Goal: Browse casually

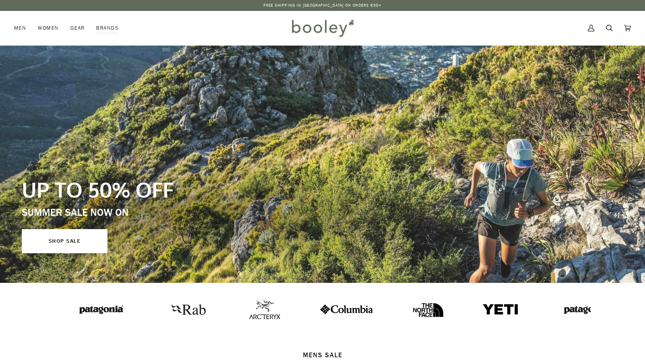
drag, startPoint x: 0, startPoint y: 0, endPoint x: 428, endPoint y: 167, distance: 459.2
click at [406, 176] on div "UP TO 50% OFF SUMMER SALE NOW ON SHOP SALE" at bounding box center [214, 214] width 384 height 76
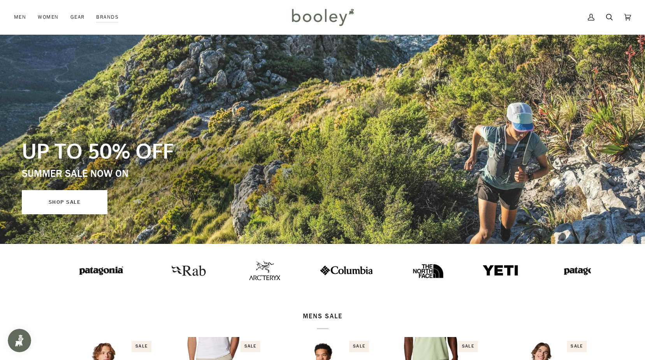
click at [58, 208] on link "SHOP SALE" at bounding box center [65, 202] width 86 height 24
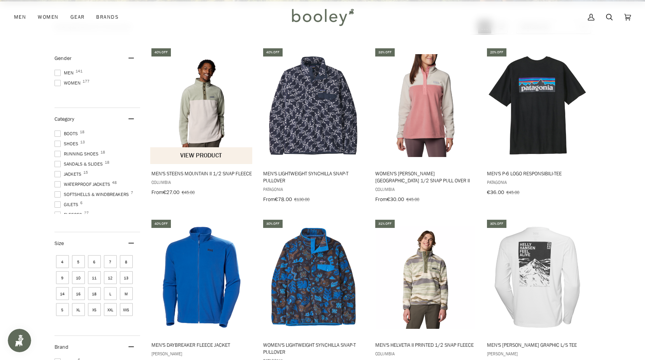
scroll to position [281, 0]
click at [201, 128] on img "Men's Steens Mountain II 1/2 Snap Fleece" at bounding box center [201, 105] width 103 height 103
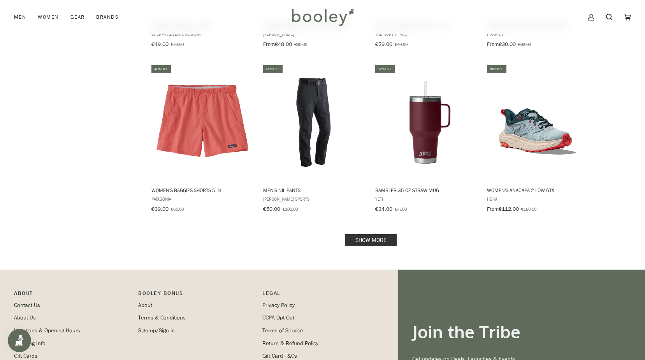
scroll to position [936, 0]
click at [374, 234] on link "Show more" at bounding box center [370, 240] width 51 height 12
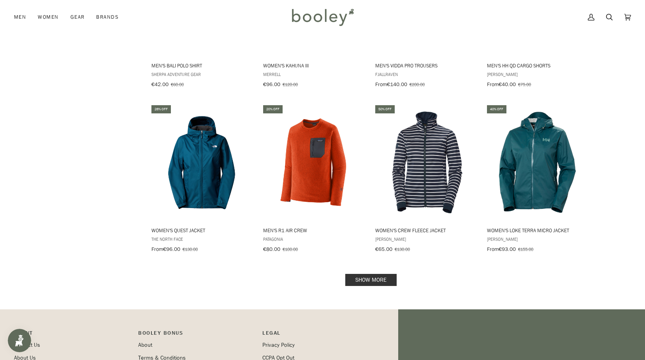
scroll to position [1719, 0]
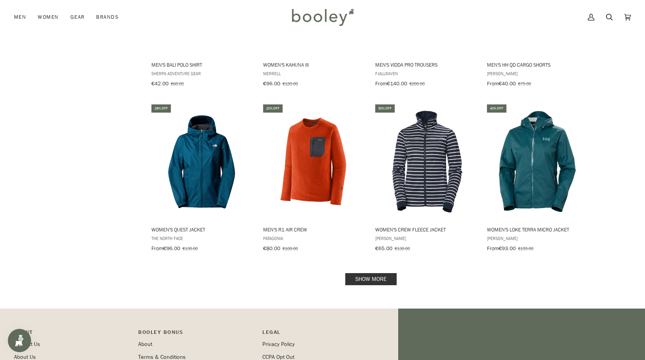
click at [359, 273] on link "Show more" at bounding box center [370, 279] width 51 height 12
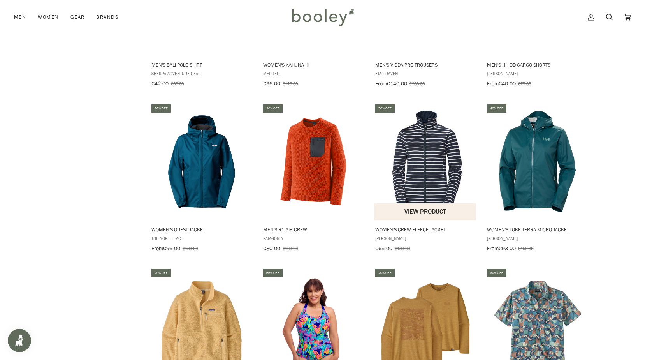
click at [460, 220] on span "Women's Crew Fleece Jacket Helly Hansen €65.00 €130.00 View product" at bounding box center [425, 237] width 103 height 34
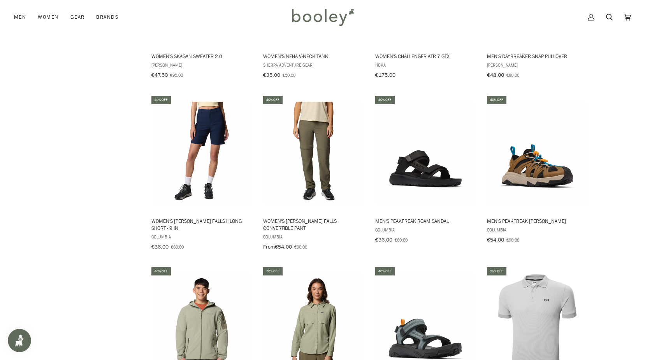
scroll to position [2424, 0]
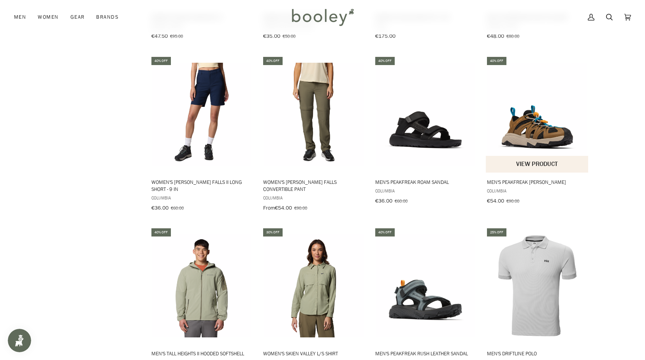
click at [559, 120] on img "Men's Peakfreak Rush Shandal" at bounding box center [537, 114] width 103 height 103
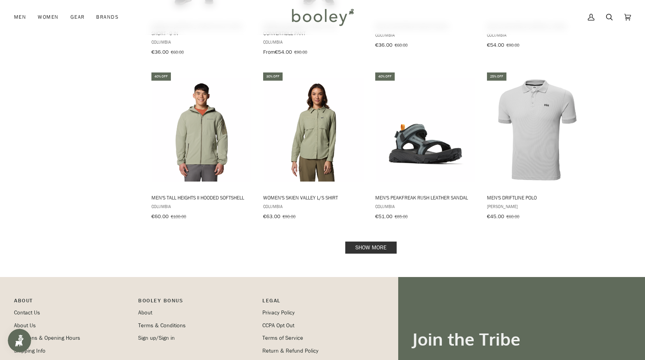
scroll to position [2619, 0]
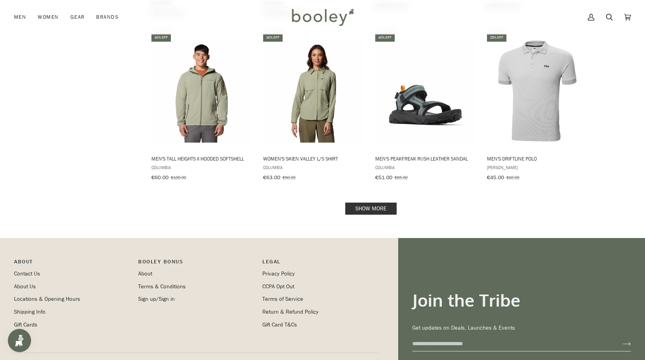
click at [364, 202] on link "Show more" at bounding box center [370, 208] width 51 height 12
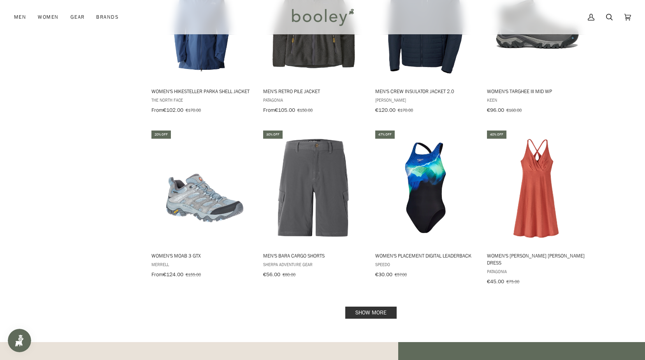
scroll to position [3398, 0]
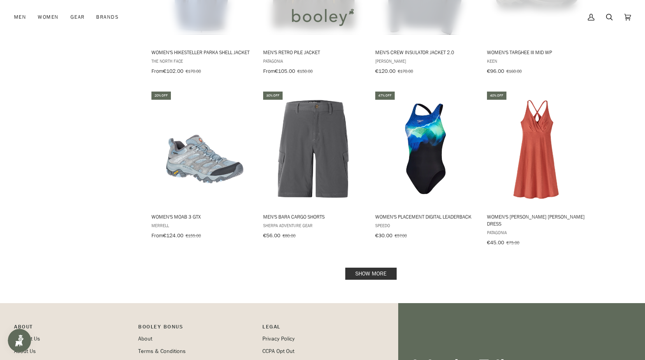
click at [379, 267] on link "Show more" at bounding box center [370, 273] width 51 height 12
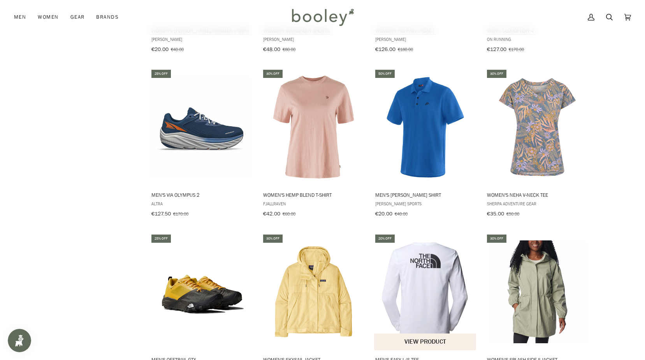
scroll to position [4215, 0]
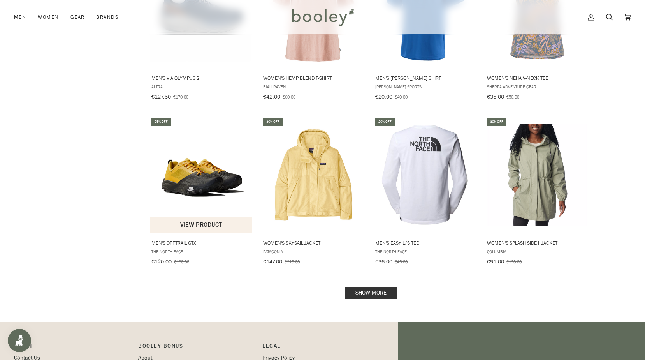
click at [193, 132] on img "Men's Offtrail GTX" at bounding box center [201, 174] width 103 height 103
click at [377, 286] on link "Show more" at bounding box center [370, 292] width 51 height 12
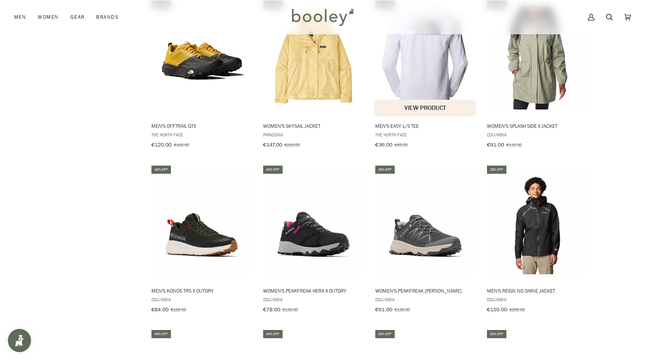
scroll to position [4448, 0]
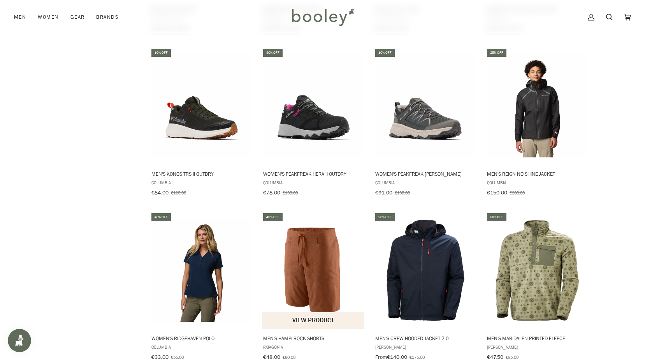
click at [310, 226] on img "Men's Hampi Rock Shorts" at bounding box center [313, 270] width 103 height 103
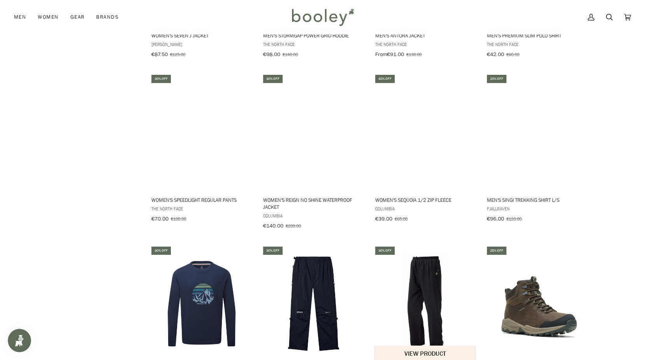
scroll to position [5032, 0]
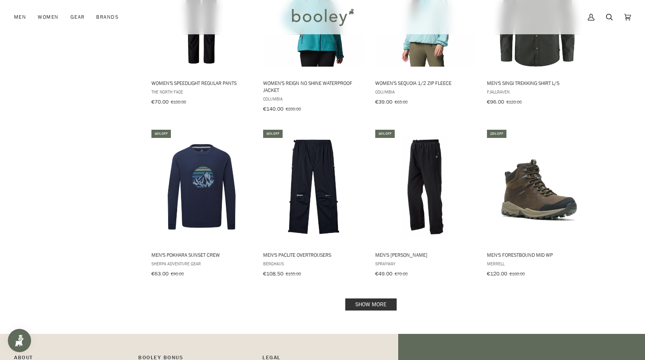
click at [381, 298] on link "Show more" at bounding box center [370, 304] width 51 height 12
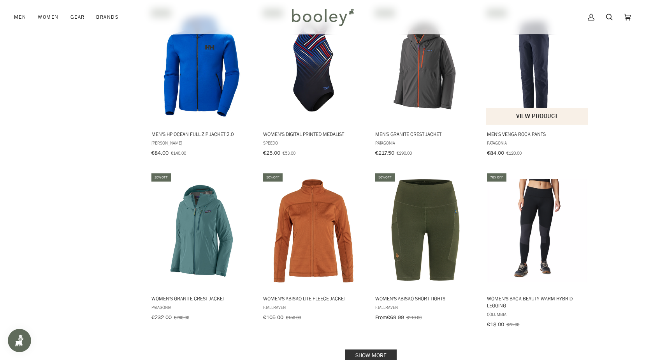
scroll to position [5850, 0]
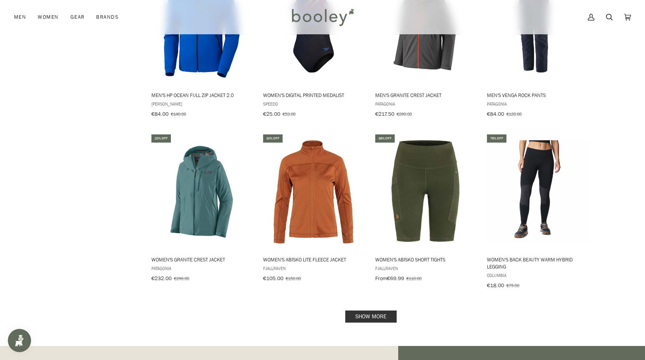
click at [374, 310] on link "Show more" at bounding box center [370, 316] width 51 height 12
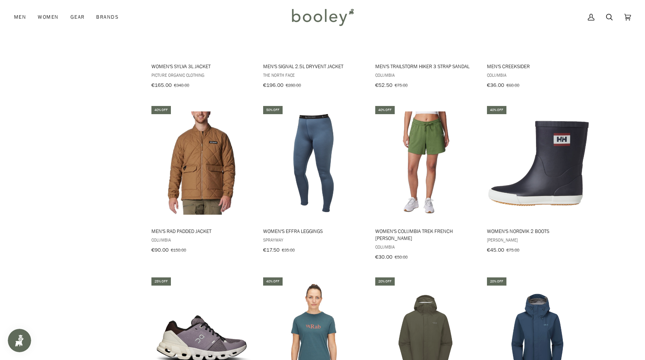
scroll to position [6667, 0]
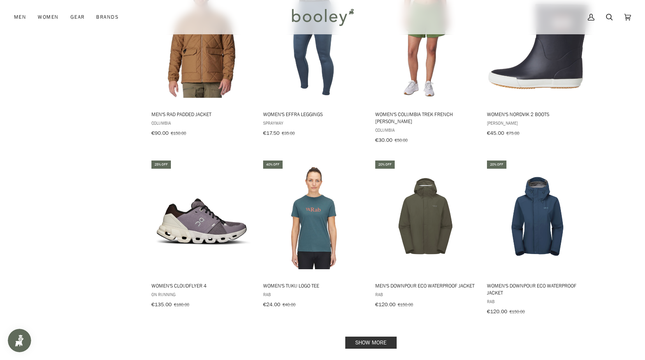
click at [361, 336] on link "Show more" at bounding box center [370, 342] width 51 height 12
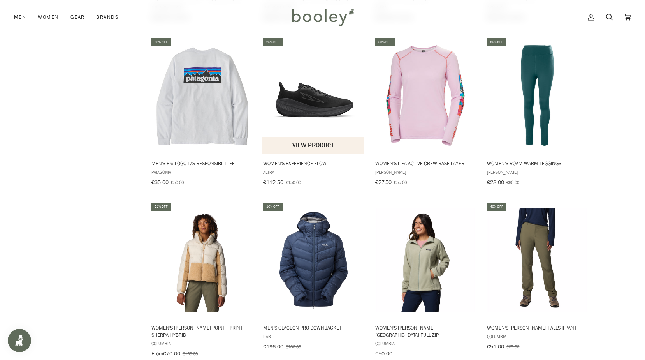
scroll to position [7329, 0]
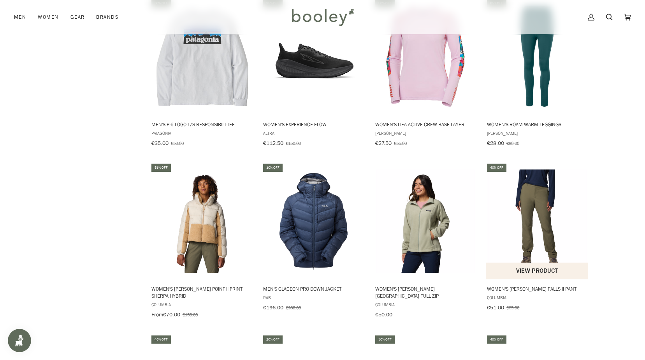
click at [543, 169] on img "Women's Leslie Falls II Pant" at bounding box center [537, 220] width 103 height 103
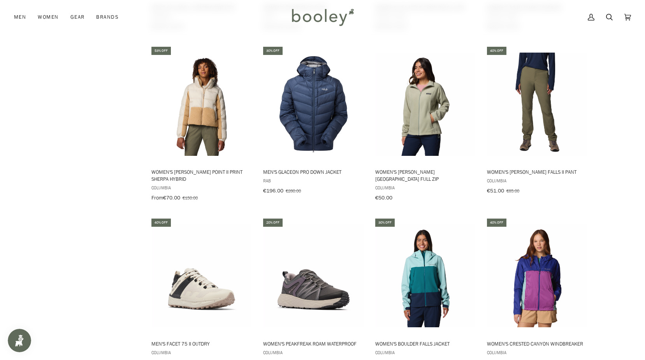
scroll to position [7484, 0]
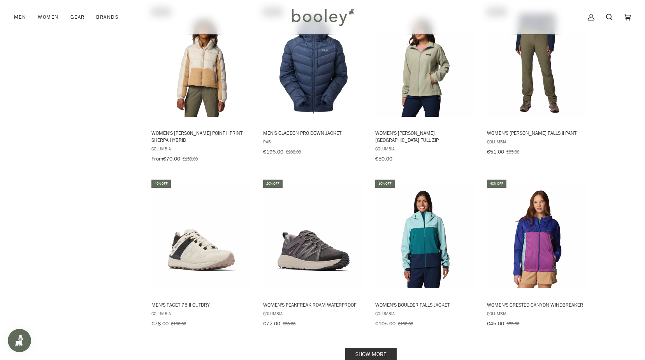
click at [371, 348] on link "Show more" at bounding box center [370, 354] width 51 height 12
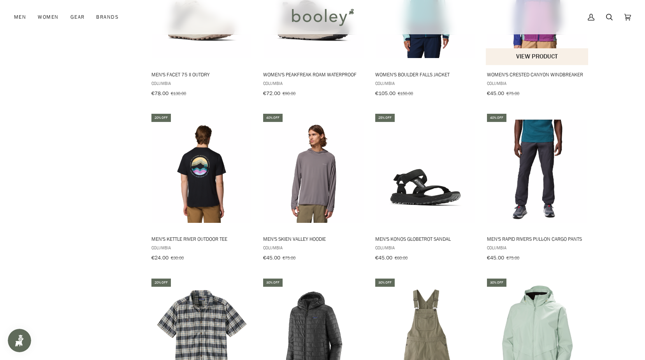
scroll to position [7716, 0]
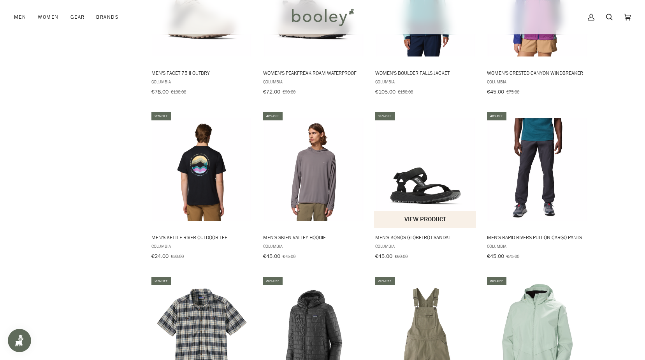
click at [428, 211] on button "View product" at bounding box center [425, 219] width 102 height 17
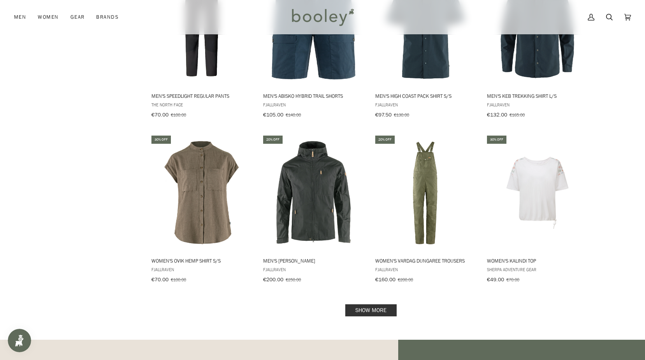
scroll to position [8351, 0]
click at [371, 304] on link "Show more" at bounding box center [370, 310] width 51 height 12
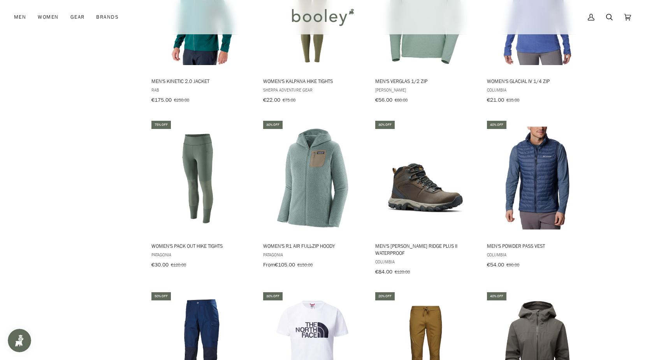
scroll to position [9062, 0]
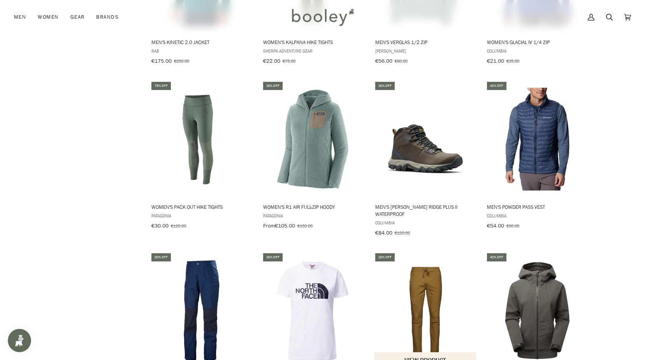
click at [424, 259] on img "Men's Rocklock Climb Pants" at bounding box center [425, 310] width 103 height 103
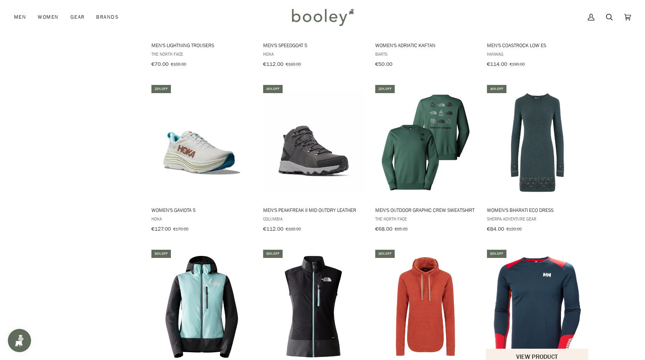
scroll to position [9918, 0]
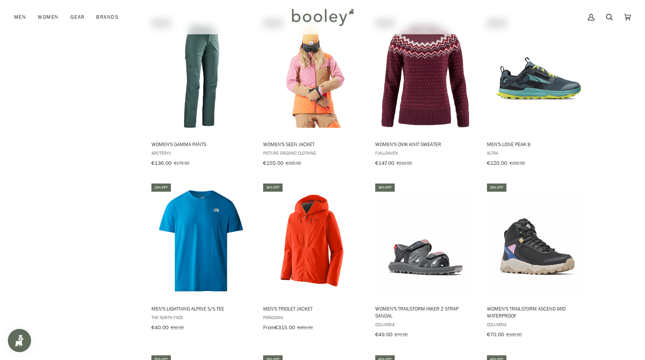
scroll to position [10736, 0]
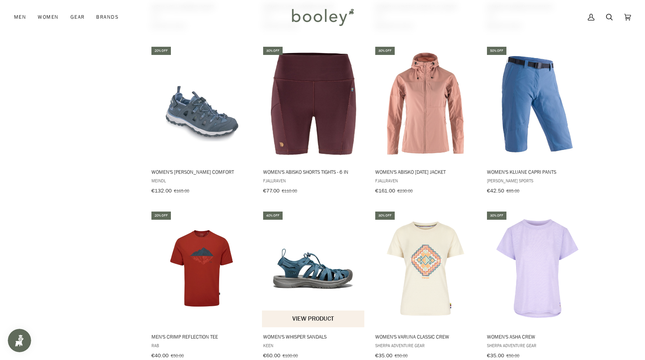
scroll to position [11631, 0]
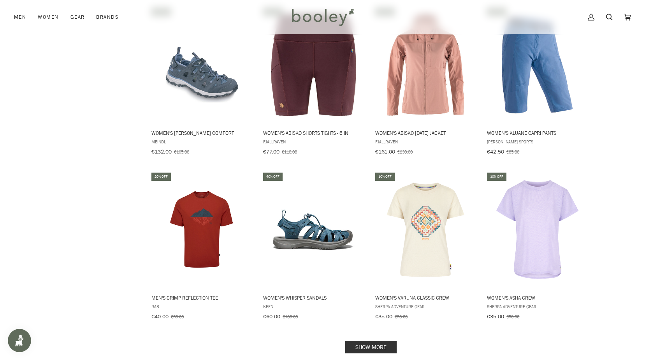
click at [363, 341] on link "Show more" at bounding box center [370, 347] width 51 height 12
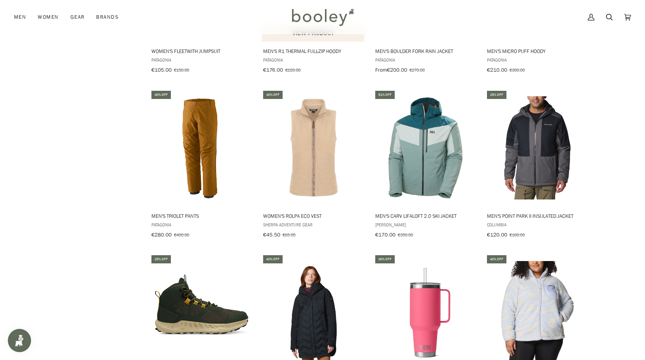
scroll to position [12526, 0]
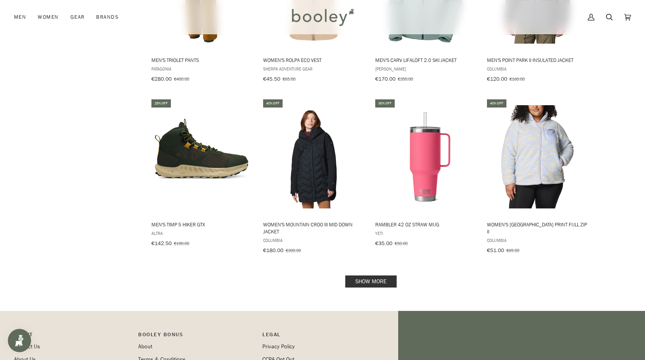
click at [392, 275] on link "Show more" at bounding box center [370, 281] width 51 height 12
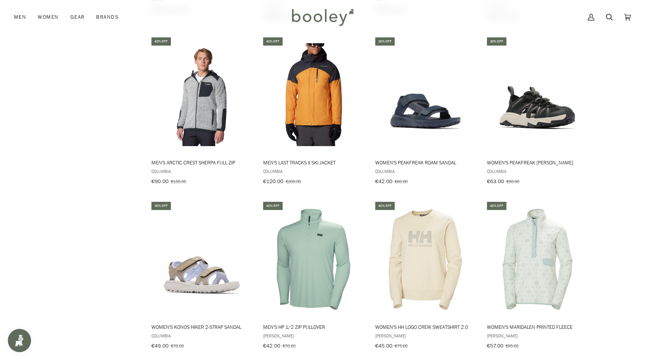
scroll to position [12604, 0]
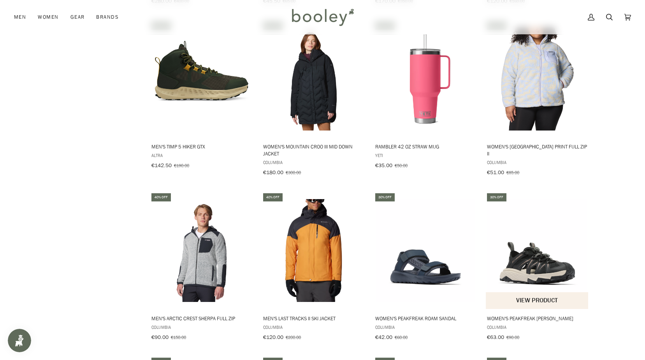
click at [560, 292] on button "View product" at bounding box center [537, 300] width 102 height 17
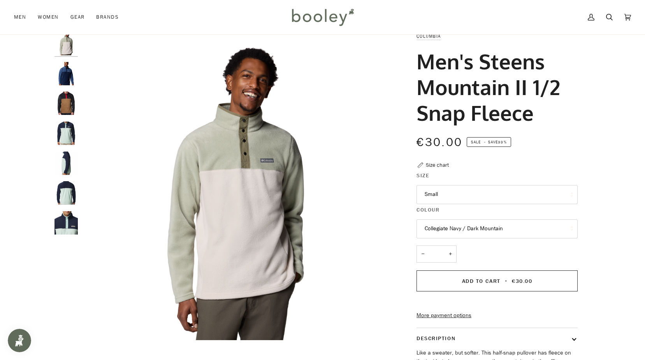
scroll to position [23, 0]
click at [72, 106] on img "Columbia Men's Steens Mountain 1/2 Snap Fleece Delta / Black / Mountain Red - B…" at bounding box center [65, 102] width 23 height 23
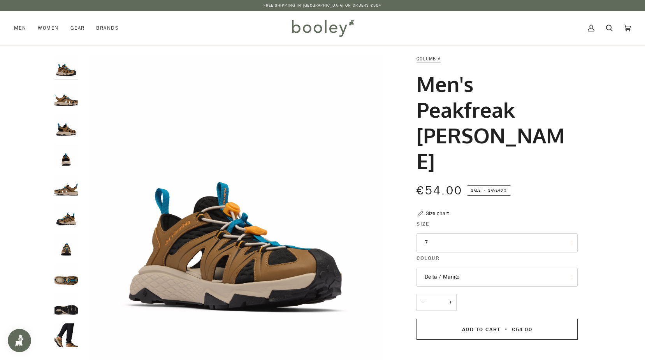
click at [60, 162] on img "Columbia Men's Peakfreak Rush Shandal Delta / Mango - Booley Galway" at bounding box center [65, 155] width 23 height 23
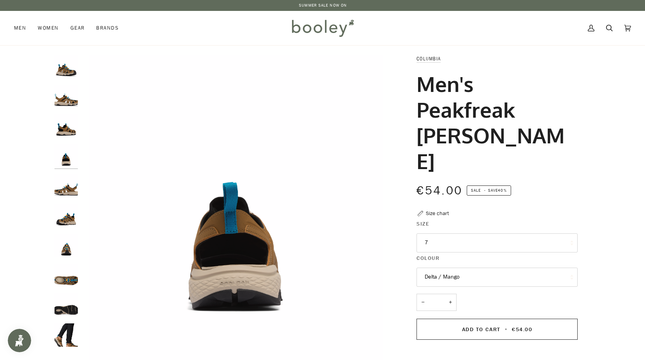
click at [63, 334] on img "Columbia Men's Peakfreak Rush Shandal Delta / Mango - Booley Galway" at bounding box center [65, 334] width 23 height 23
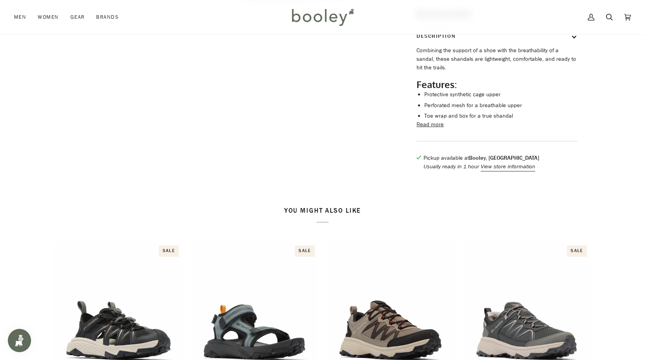
scroll to position [311, 0]
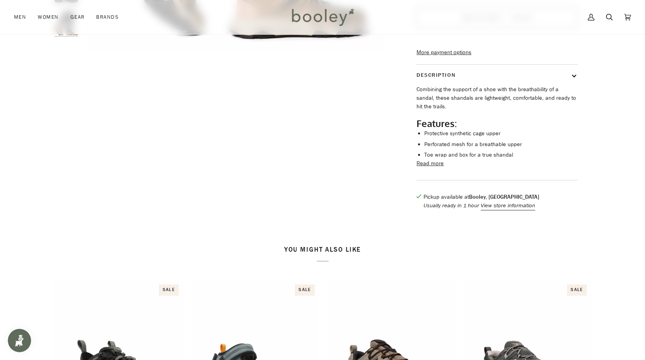
click at [423, 159] on button "Read more" at bounding box center [429, 163] width 27 height 9
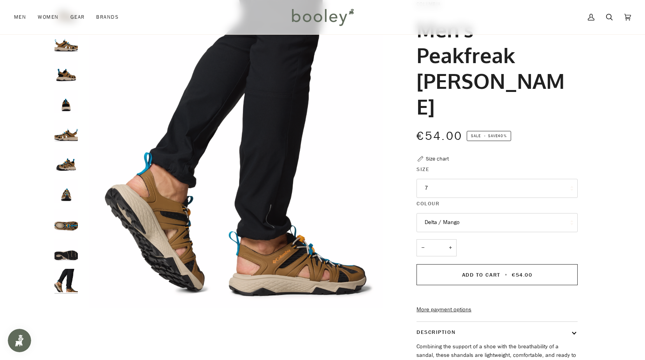
scroll to position [0, 0]
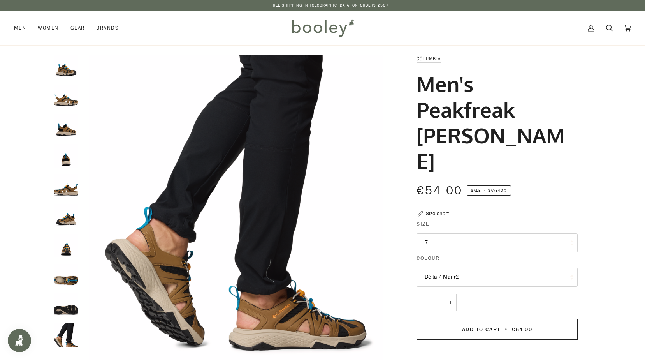
click at [68, 280] on img "Columbia Men's Peakfreak Rush Shandal Delta / Mango - Booley Galway" at bounding box center [65, 275] width 23 height 23
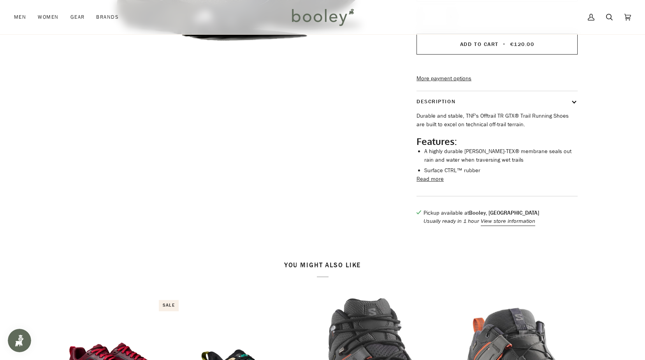
scroll to position [311, 0]
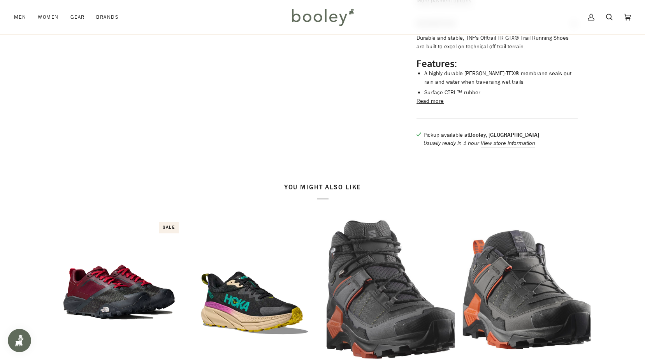
click at [428, 105] on button "Read more" at bounding box center [429, 101] width 27 height 9
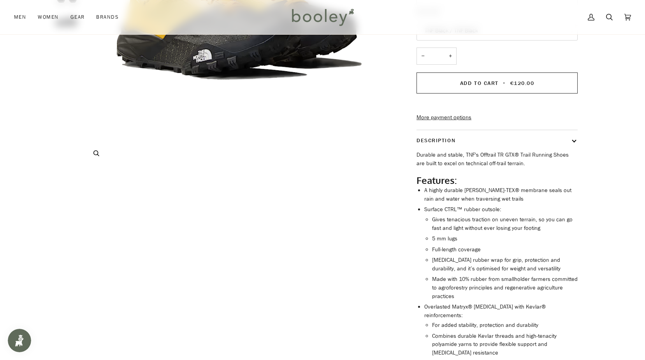
scroll to position [39, 0]
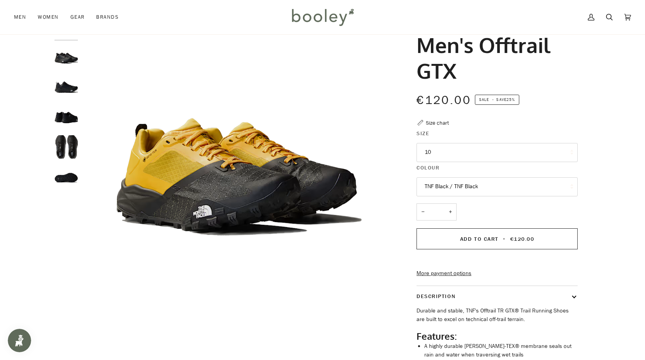
click at [75, 62] on img "The North Face Men's OffTrail GTX TNF Black / TNF Black - Booley Galway" at bounding box center [65, 57] width 23 height 23
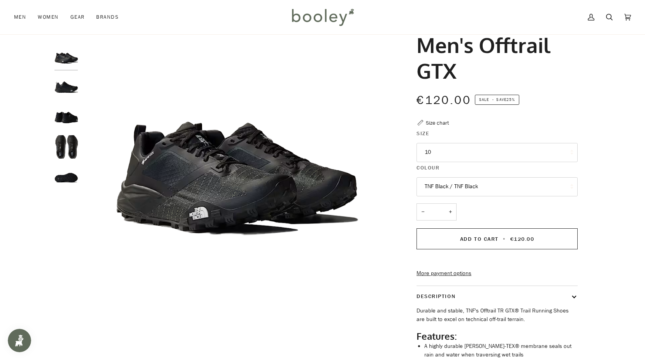
click at [56, 88] on img "The North Face Men's OffTrail GTX TNF Black / TNF Black - Booley Galway" at bounding box center [65, 86] width 23 height 23
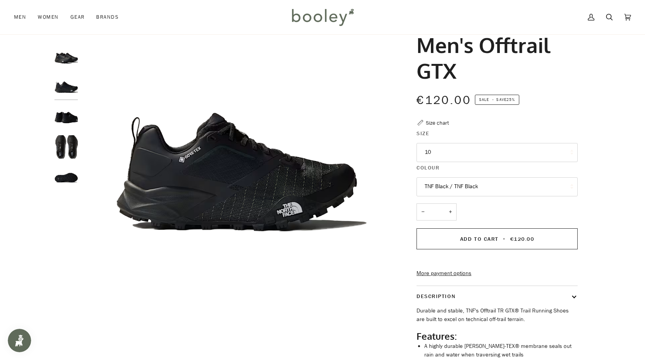
click at [71, 126] on img "The North Face Men's OffTrail GTX TNF Black / TNF Black - Booley Galway" at bounding box center [65, 116] width 23 height 23
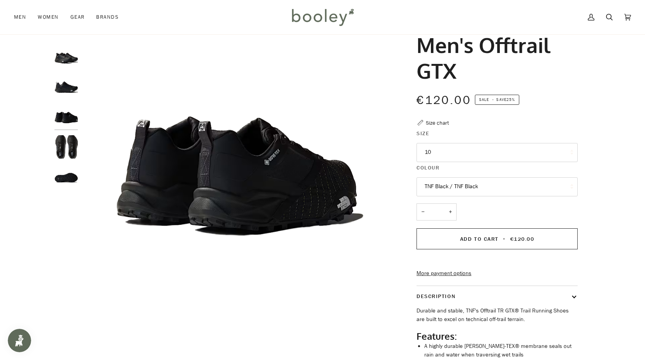
click at [70, 146] on img "The North Face Men's OffTrail GTX TNF Black / TNF Black - Booley Galway" at bounding box center [65, 146] width 23 height 23
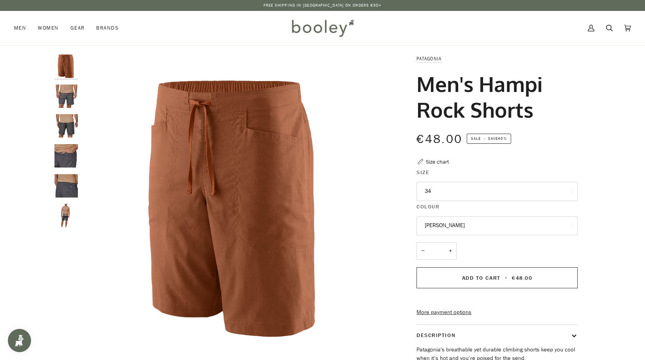
click at [64, 188] on img "Patagonia Men's Hampi Rock Shorts - Booley Galway" at bounding box center [65, 185] width 23 height 23
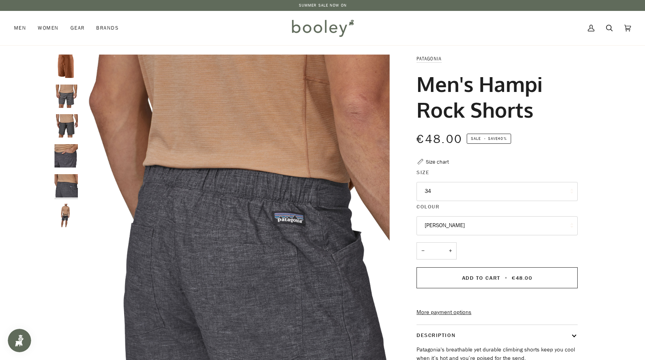
click at [76, 154] on img "Patagonia Men's Hampi Rock Shorts - Booley Galway" at bounding box center [65, 155] width 23 height 23
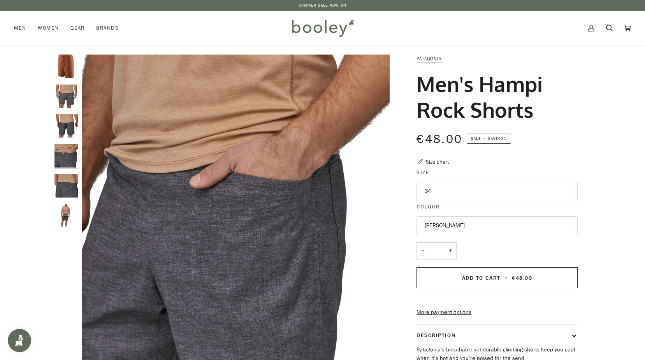
click at [73, 117] on img "Patagonia Men's Hampi Rock Shorts - Booley Galway" at bounding box center [65, 125] width 23 height 23
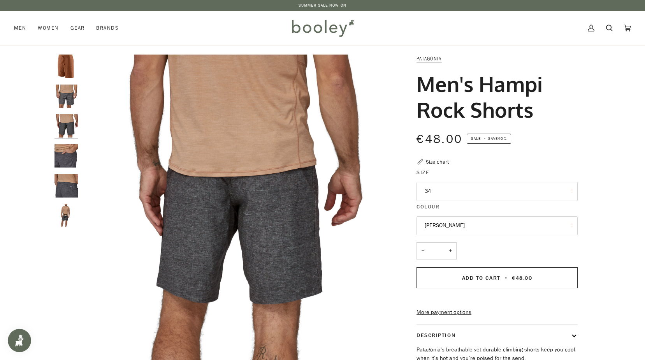
click at [68, 100] on img "Patagonia Men's Hampi Rock Shorts - Booley Galway" at bounding box center [65, 95] width 23 height 23
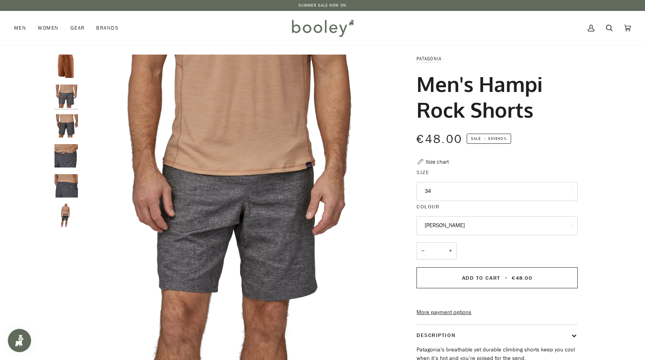
click at [68, 73] on img "Patagonia Men's Hampi Rock Shorts Robin Brown - Booley Galway" at bounding box center [65, 65] width 23 height 23
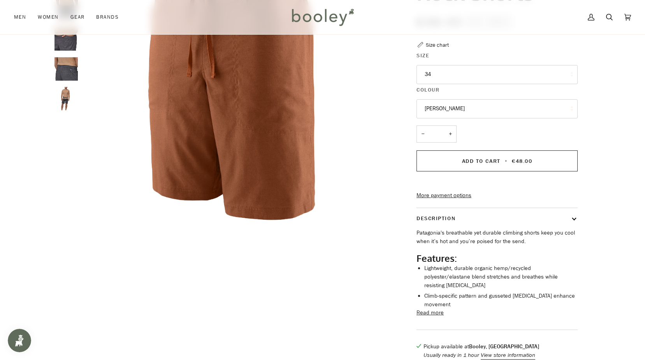
scroll to position [156, 0]
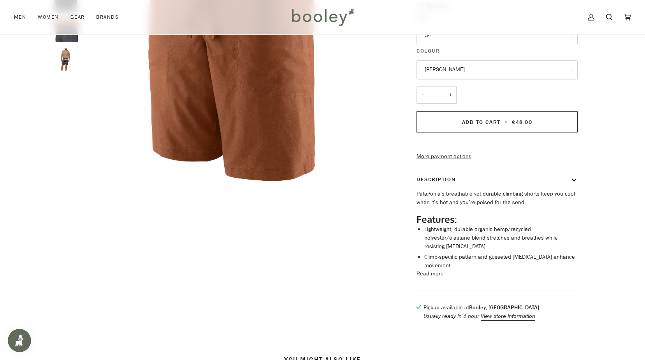
click at [425, 271] on button "Read more" at bounding box center [429, 273] width 27 height 9
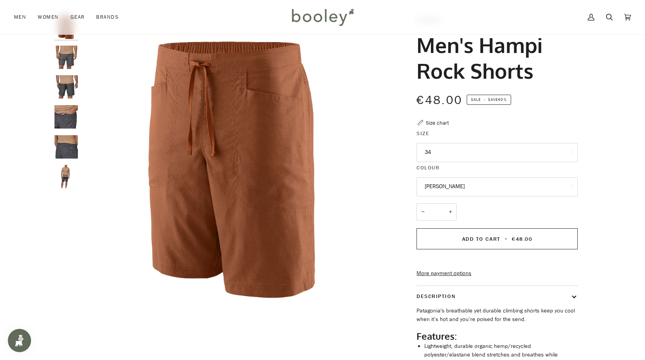
scroll to position [0, 0]
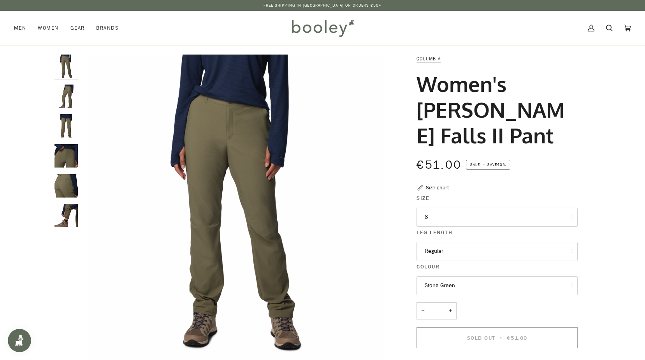
click at [63, 215] on img "Columbia Women's Leslie Falls II Pant Stone Green - Booley Galway" at bounding box center [65, 215] width 23 height 23
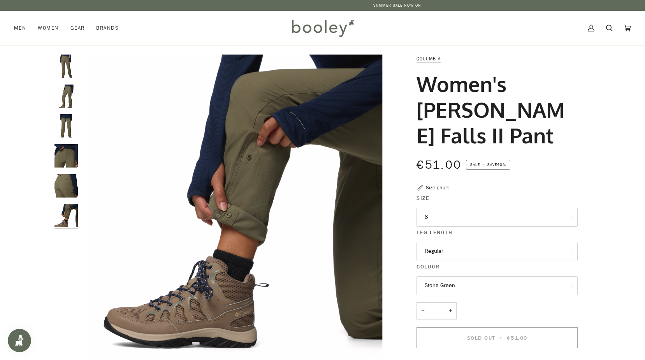
click at [70, 186] on img "Columbia Women's Leslie Falls II Pant Stone Green - Booley Galway" at bounding box center [65, 185] width 23 height 23
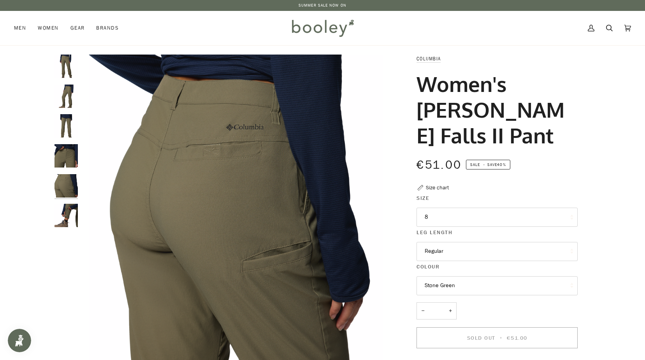
click at [64, 163] on img "Columbia Women's Leslie Falls II Pant Stone Green - Booley Galway" at bounding box center [65, 155] width 23 height 23
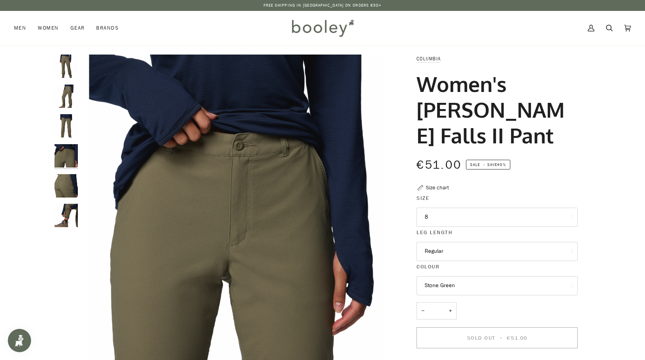
click at [70, 132] on img "Columbia Women's Leslie Falls II Pant Stone Green - Booley Galway" at bounding box center [65, 125] width 23 height 23
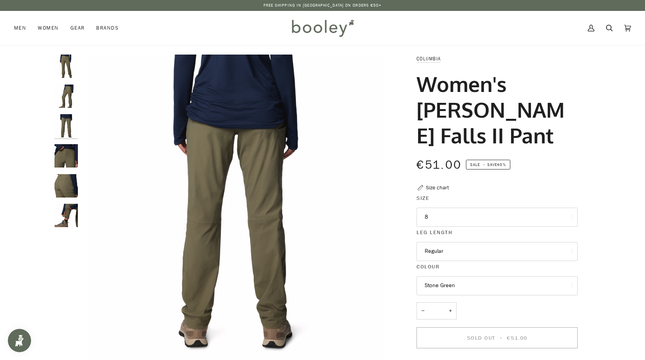
click at [72, 93] on img "Columbia Women's Leslie Falls II Pant Stone Green - Booley Galway" at bounding box center [65, 95] width 23 height 23
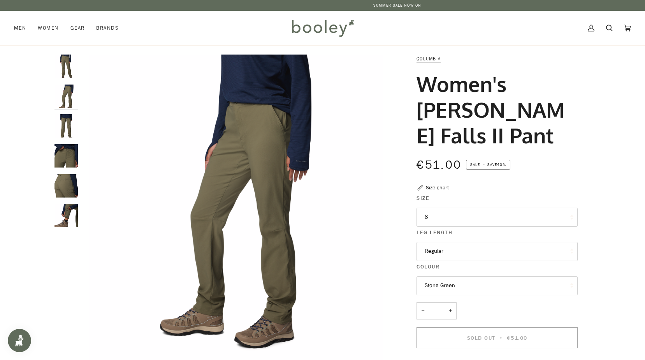
click at [67, 69] on img "Columbia Women's Leslie Falls II Pant Stone Green - Booley Galway" at bounding box center [65, 65] width 23 height 23
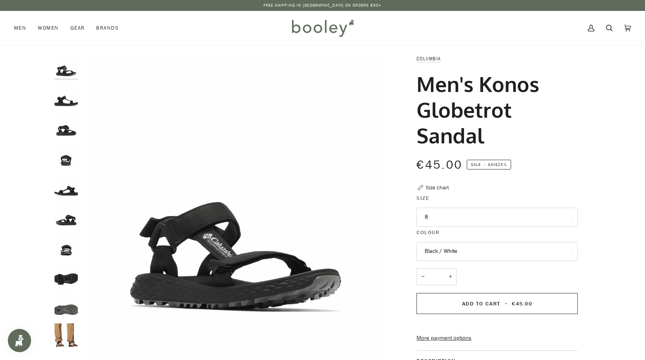
click at [64, 278] on img "Columbia Men's Konos Globetrot Sandal Black / White - Booley Galway" at bounding box center [65, 275] width 23 height 23
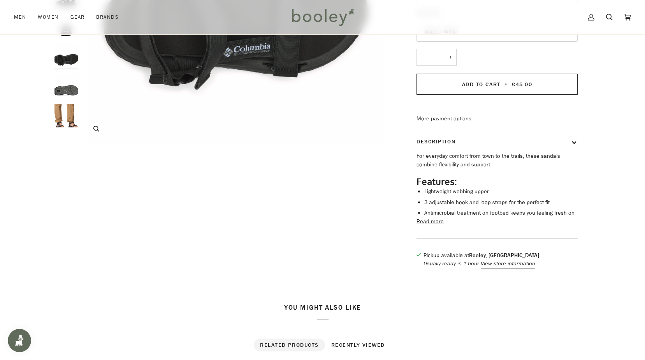
scroll to position [219, 0]
click at [62, 115] on img "Columbia Men's Konos Globetrot Sandal Black / White - Booley Galway" at bounding box center [65, 115] width 23 height 23
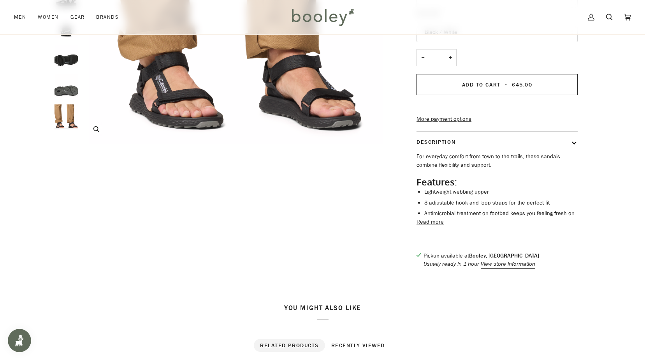
scroll to position [218, 0]
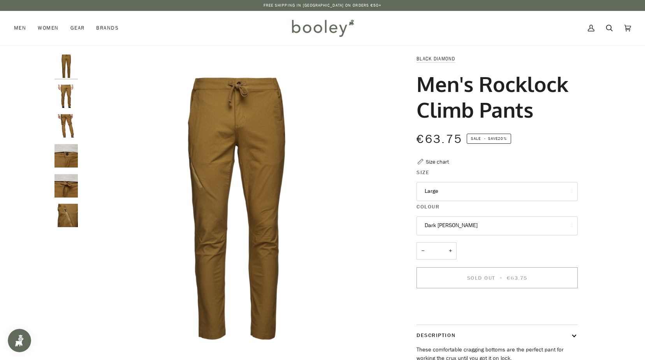
click at [60, 208] on img "Black Diamond Men's Rocklock Climb Pants Dark Curry - Booley Galway" at bounding box center [65, 215] width 23 height 23
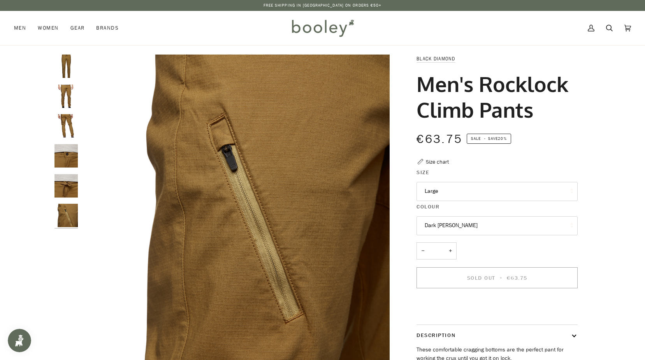
click at [75, 187] on img "Black Diamond Men's Rocklock Climb Pants Dark Curry - Booley Galway" at bounding box center [65, 185] width 23 height 23
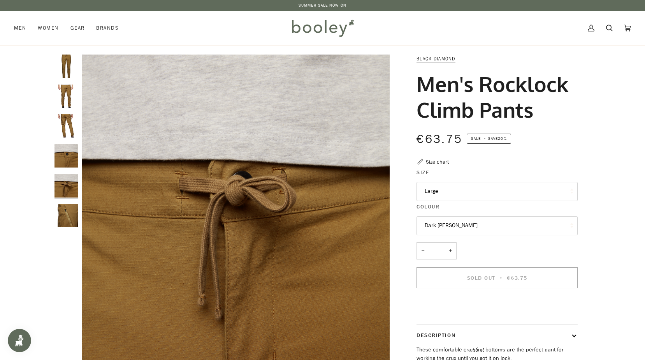
click at [75, 162] on img "Black Diamond Men's Rocklock Climb Pants Dark Curry - Booley Galway" at bounding box center [65, 155] width 23 height 23
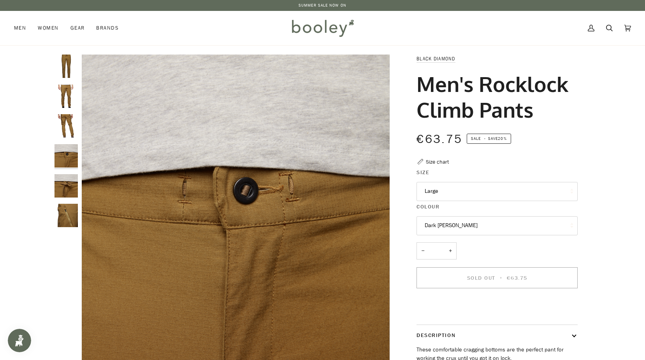
click at [76, 133] on img "Black Diamond Men's Rocklock Climb Pants Dark Curry - Booley Galway" at bounding box center [65, 125] width 23 height 23
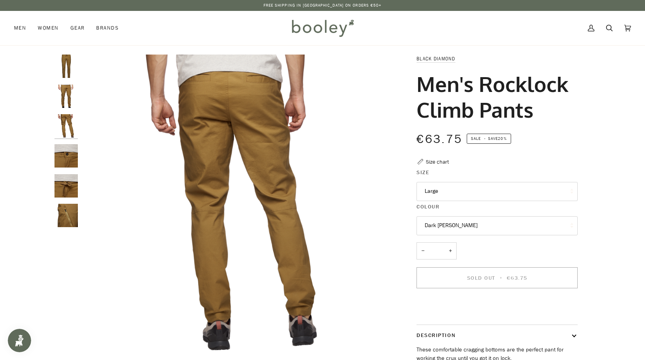
click at [61, 104] on img "Black Diamond Men's Rocklock Climb Pants Dark Curry - Booley Galway" at bounding box center [65, 95] width 23 height 23
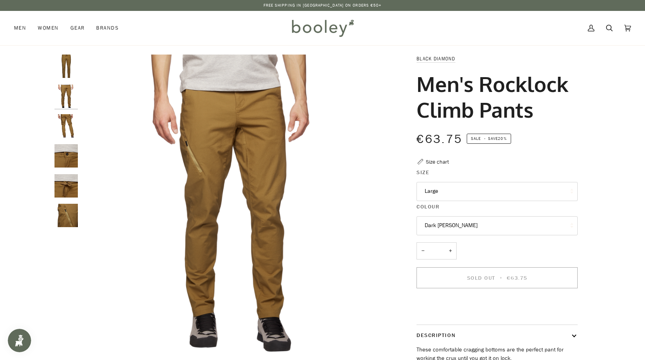
click at [67, 74] on img "Black Diamond Men's Rocklock Climb Pants Dark Curry - Booley Galway" at bounding box center [65, 65] width 23 height 23
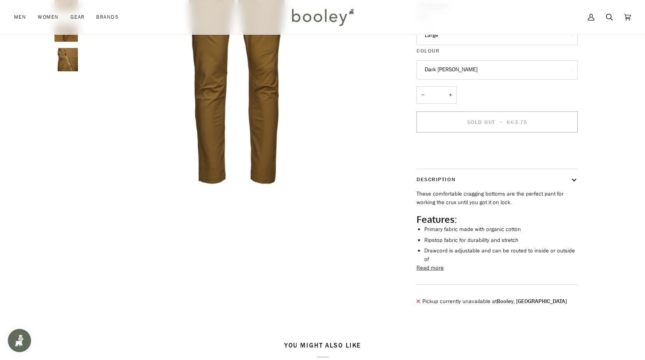
scroll to position [234, 0]
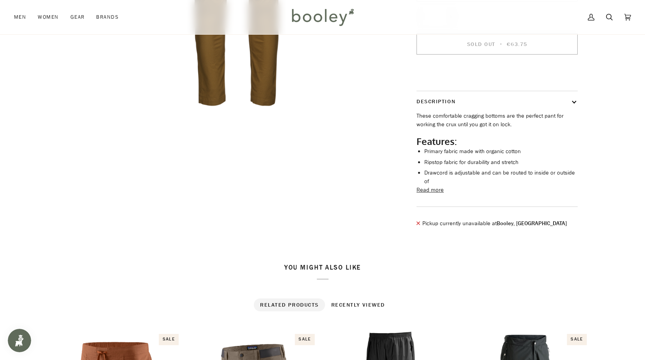
click at [437, 194] on button "Read more" at bounding box center [429, 190] width 27 height 9
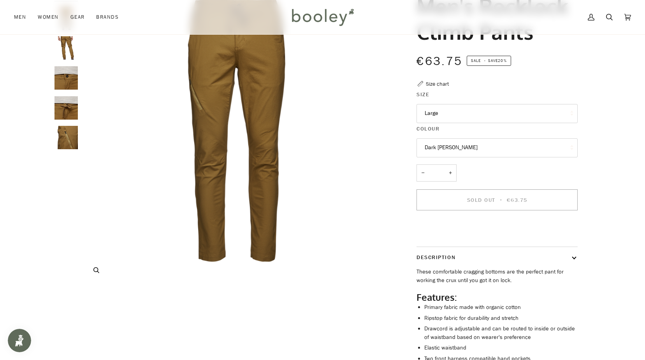
scroll to position [0, 0]
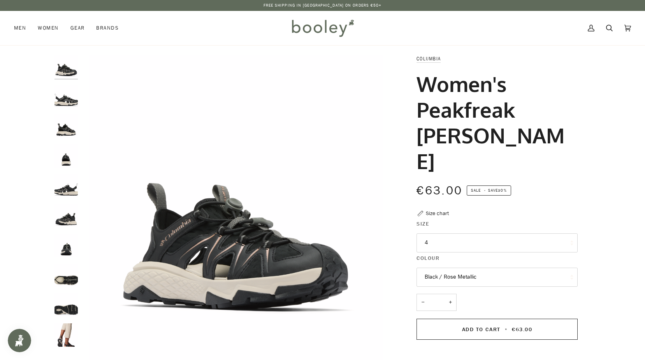
click at [63, 313] on img "Columbia Women's Peakfreak Roam Sandal Back / Rose Metallic - Booley Galway" at bounding box center [65, 304] width 23 height 23
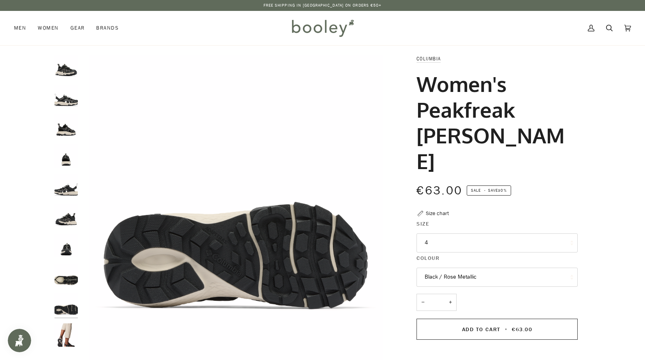
click at [67, 196] on img "Columbia Women's Peakfreak Roam Sandal Back / Rose Metallic - Booley Galway" at bounding box center [65, 185] width 23 height 23
